Goal: Check status: Check status

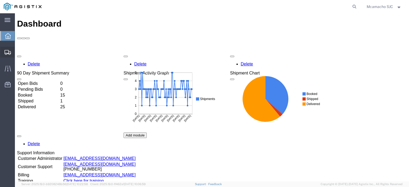
click at [10, 51] on icon at bounding box center [8, 52] width 6 height 5
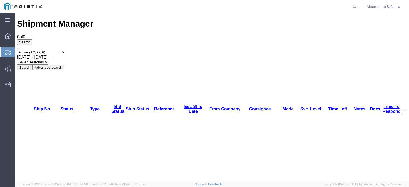
click at [42, 50] on select "Select status Active (AC, O, P) All Approved Awaiting Confirmation (AC) Booked …" at bounding box center [41, 52] width 49 height 5
select select "ALL"
click at [17, 50] on select "Select status Active (AC, O, P) All Approved Awaiting Confirmation (AC) Booked …" at bounding box center [41, 52] width 49 height 5
click at [32, 65] on button "Search" at bounding box center [24, 68] width 15 height 6
